Goal: Task Accomplishment & Management: Manage account settings

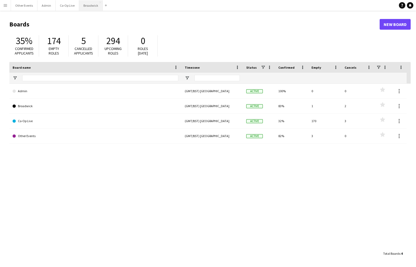
click at [88, 8] on button "Broadwick Close" at bounding box center [91, 5] width 24 height 10
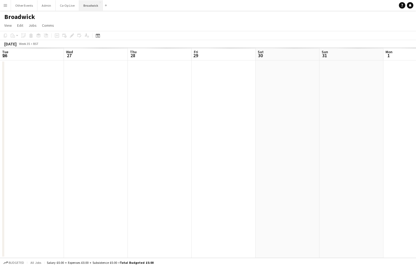
scroll to position [0, 110]
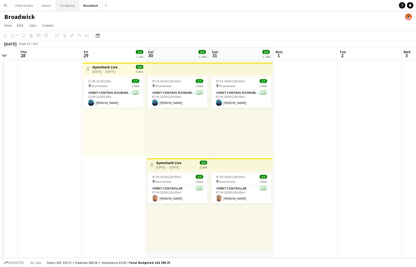
click at [68, 10] on button "Co-Op Live Close" at bounding box center [68, 5] width 24 height 10
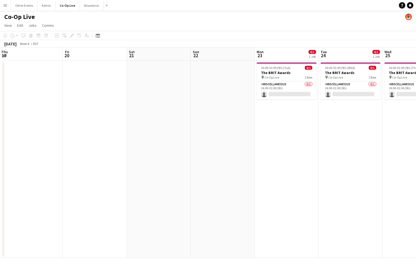
scroll to position [0, 163]
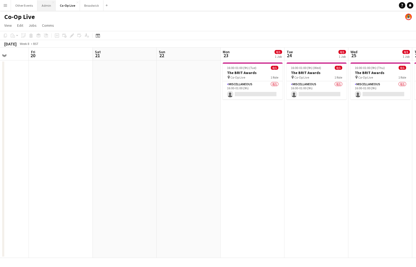
click at [46, 7] on button "Admin Close" at bounding box center [46, 5] width 18 height 10
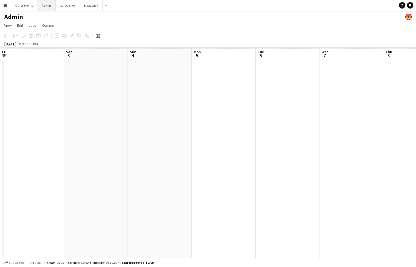
scroll to position [0, 154]
click at [25, 6] on button "Other Events Close" at bounding box center [24, 5] width 26 height 10
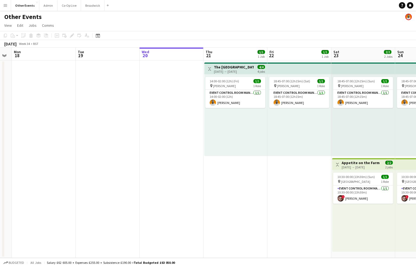
scroll to position [0, 189]
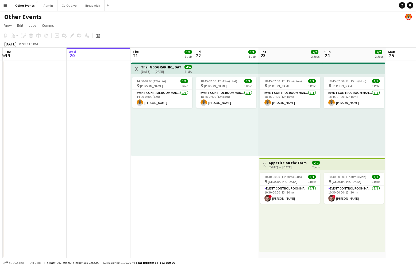
click at [247, 128] on div "18:45-07:00 (12h15m) (Sat) 1/1 pin [PERSON_NAME] 1 Role Event Control Room Mana…" at bounding box center [226, 115] width 64 height 82
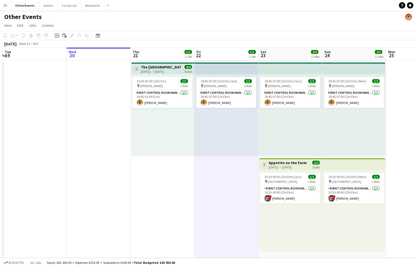
click at [279, 131] on div "18:45-07:00 (12h15m) (Sun) 1/1 pin [PERSON_NAME] 1 Role Event Control Room Mana…" at bounding box center [290, 115] width 64 height 82
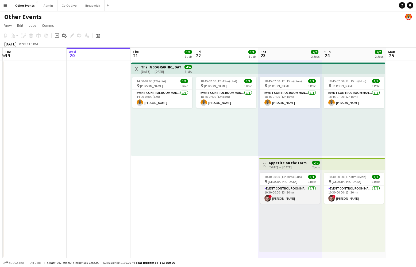
click at [288, 195] on app-card-role "Event Control Room Manager [DATE] 10:30-00:00 (13h30m) ! [PERSON_NAME]" at bounding box center [290, 195] width 60 height 18
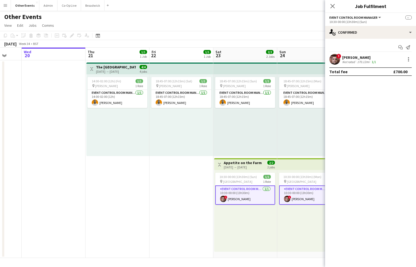
scroll to position [0, 242]
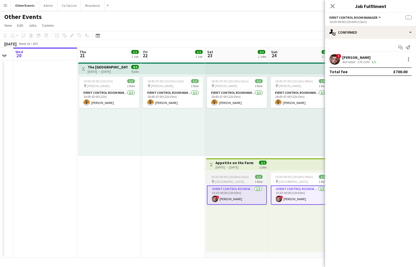
click at [249, 177] on div "10:30-00:00 (13h30m) (Sun) 1/1" at bounding box center [237, 177] width 60 height 4
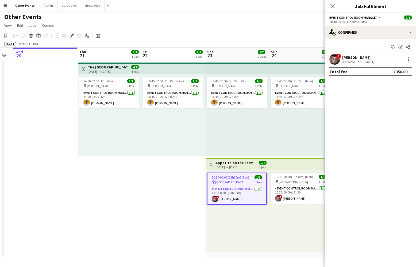
click at [282, 163] on app-top-bar at bounding box center [300, 164] width 63 height 12
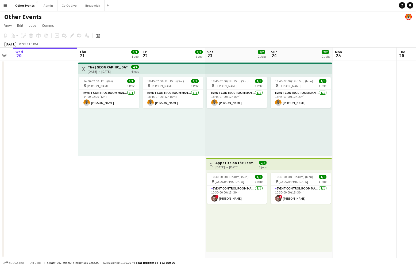
click at [282, 167] on app-top-bar at bounding box center [300, 164] width 63 height 12
